Goal: Find specific page/section: Find specific page/section

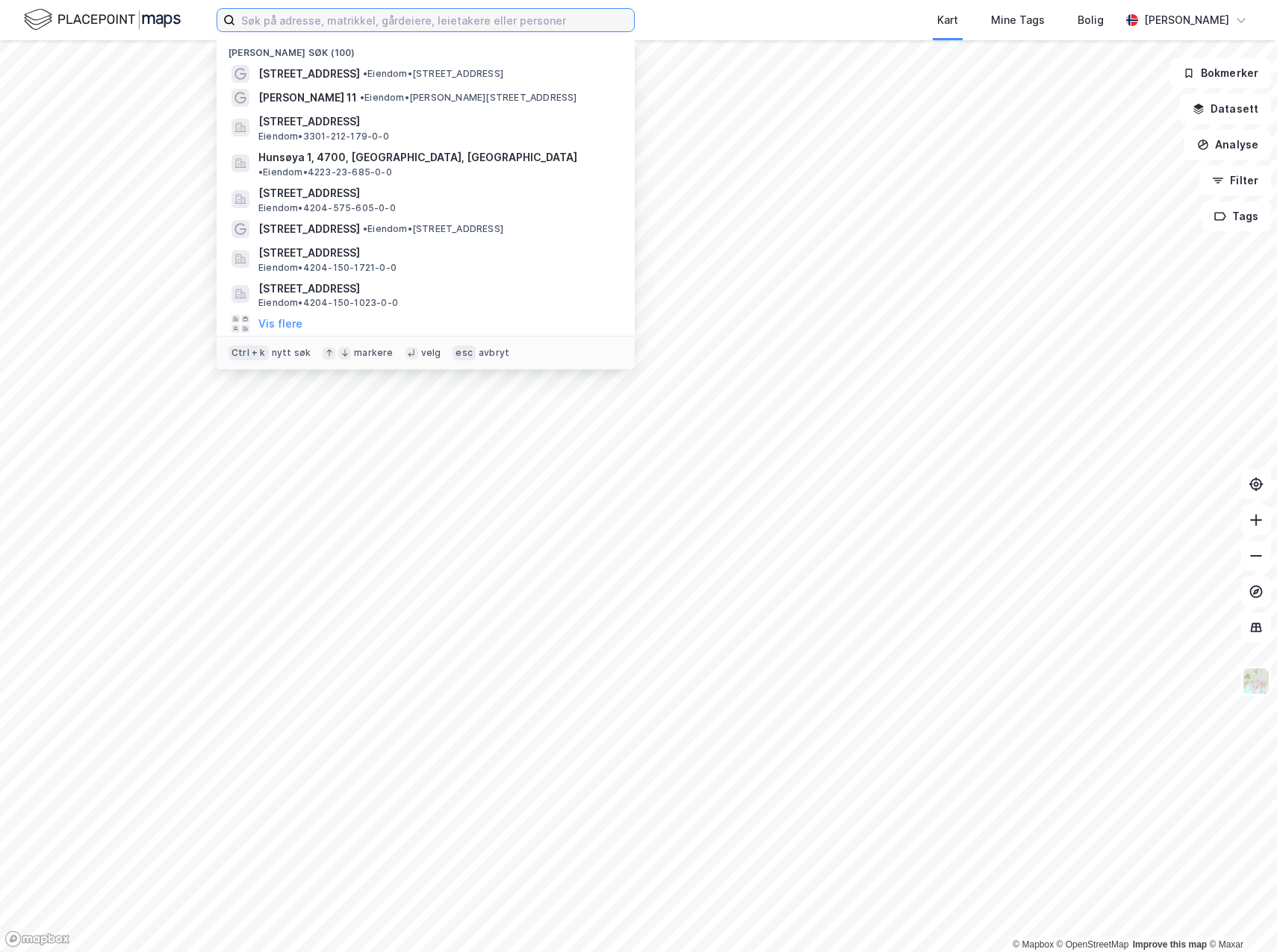
click at [511, 21] on input at bounding box center [434, 20] width 398 height 22
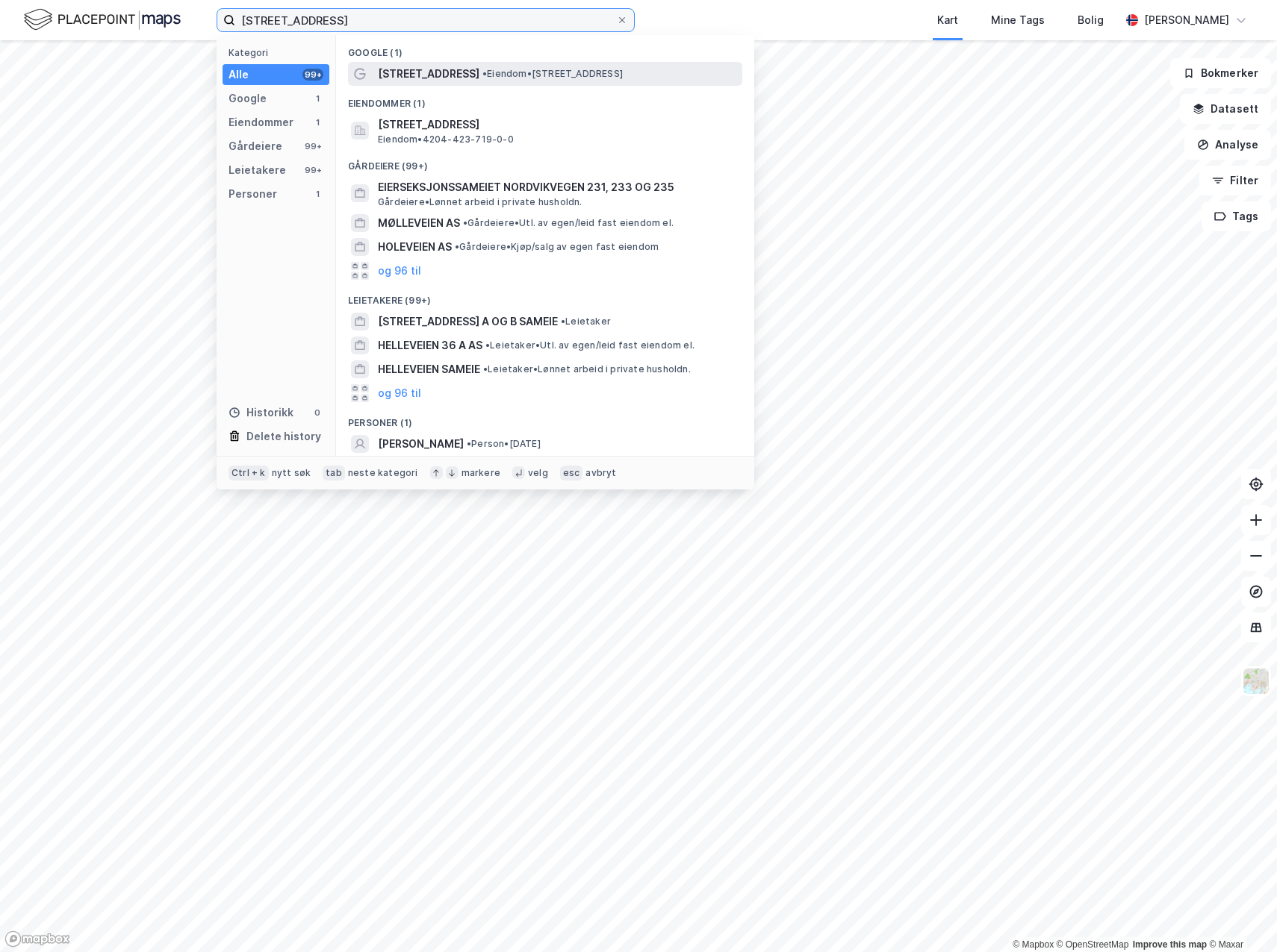
type input "[STREET_ADDRESS]"
click at [454, 72] on div "[STREET_ADDRESS] • Eiendom • [STREET_ADDRESS]" at bounding box center [558, 74] width 362 height 17
